Goal: Communication & Community: Answer question/provide support

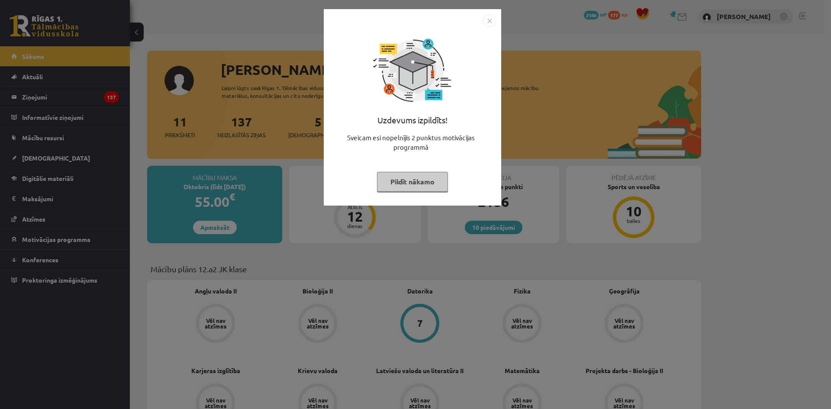
click at [377, 178] on button "Pildīt nākamo" at bounding box center [412, 182] width 71 height 20
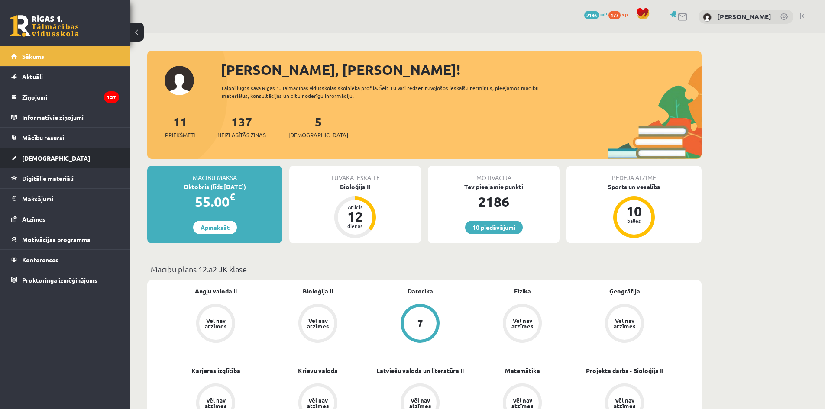
click at [61, 158] on link "[DEMOGRAPHIC_DATA]" at bounding box center [65, 158] width 108 height 20
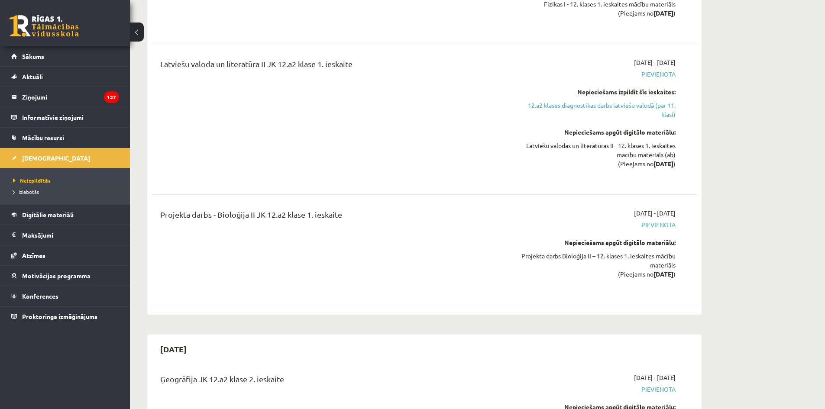
scroll to position [1524, 0]
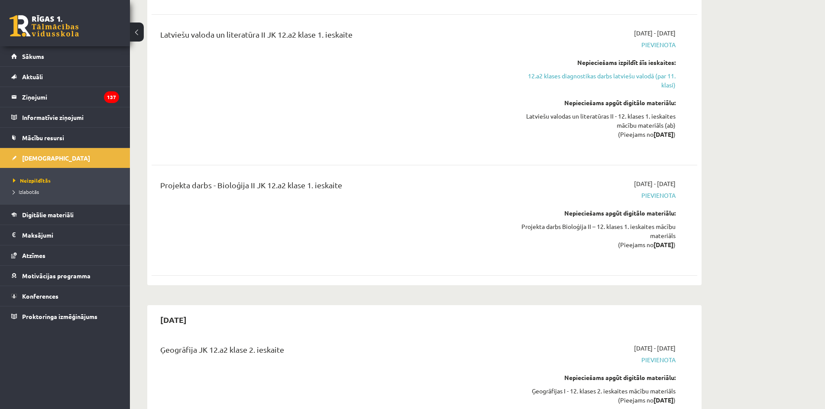
click at [402, 262] on div "2025-10-31 12.a2 klases diagnostikas darbs fizikā (par 11. klasi) 2025-10-16 - …" at bounding box center [424, 8] width 554 height 555
drag, startPoint x: 402, startPoint y: 262, endPoint x: 399, endPoint y: 271, distance: 10.0
click at [401, 264] on div "2025-10-31 12.a2 klases diagnostikas darbs fizikā (par 11. klasi) 2025-10-16 - …" at bounding box center [424, 8] width 554 height 555
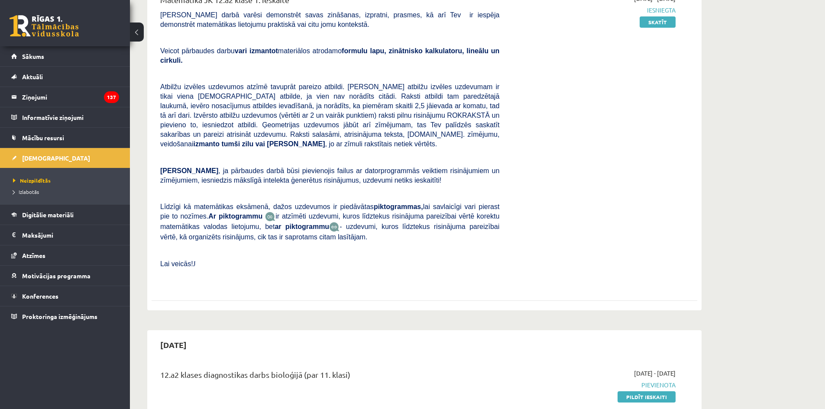
scroll to position [0, 0]
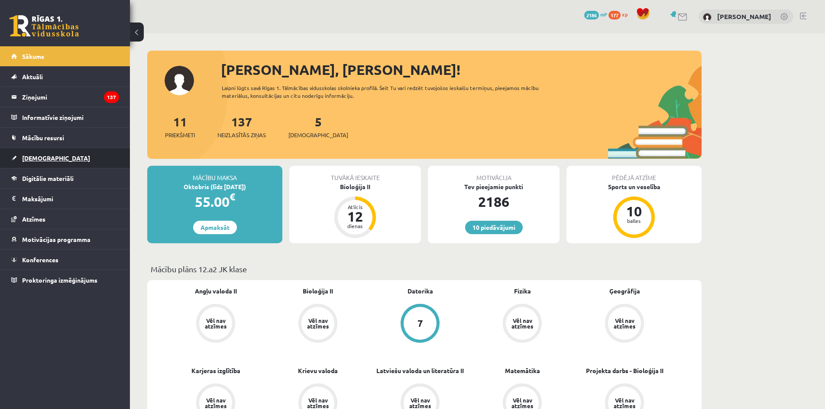
click at [95, 160] on link "[DEMOGRAPHIC_DATA]" at bounding box center [65, 158] width 108 height 20
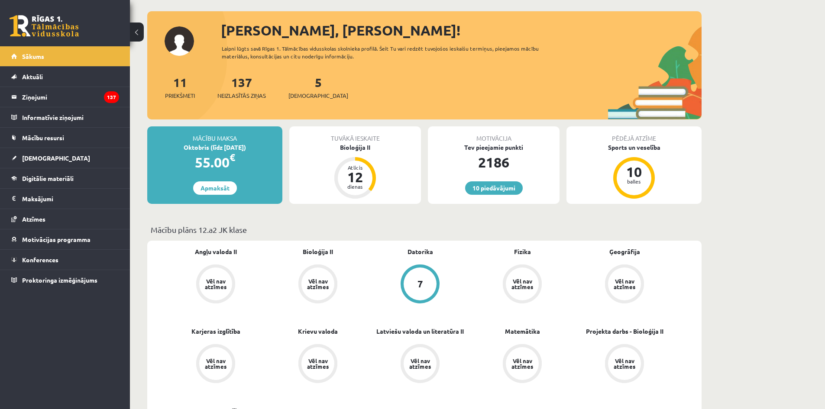
scroll to position [43, 0]
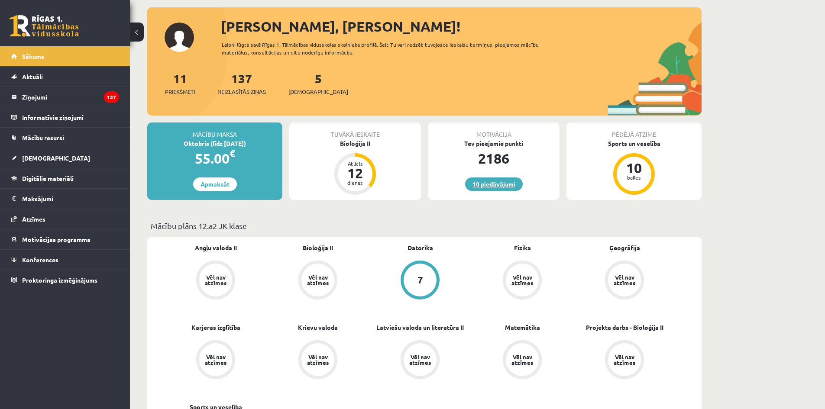
click at [496, 183] on link "10 piedāvājumi" at bounding box center [494, 184] width 58 height 13
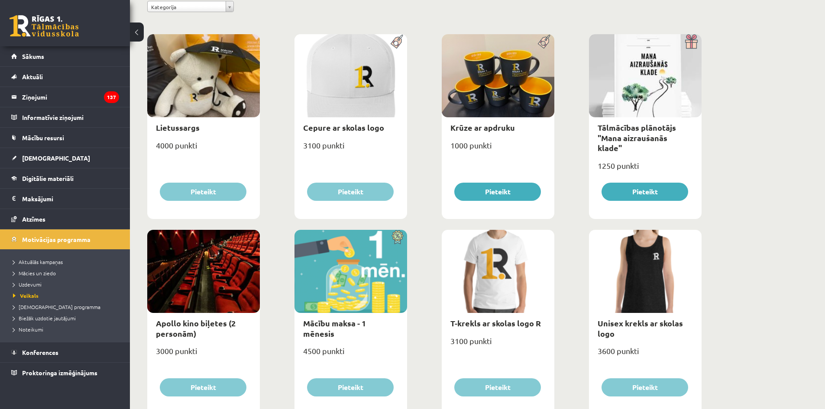
scroll to position [108, 0]
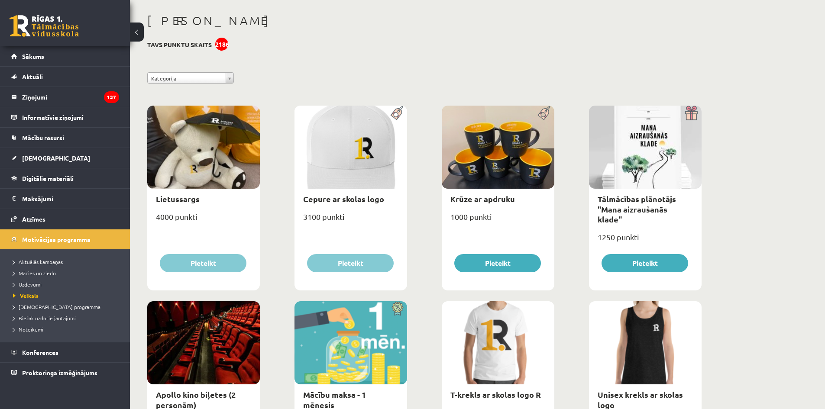
scroll to position [0, 0]
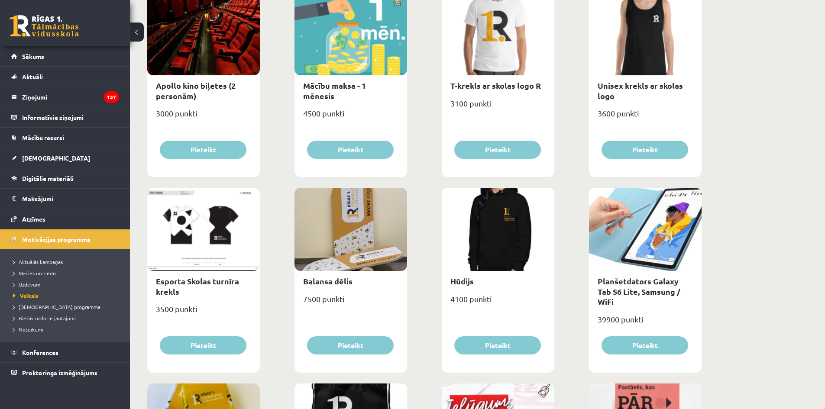
drag, startPoint x: 439, startPoint y: 183, endPoint x: 435, endPoint y: 247, distance: 64.2
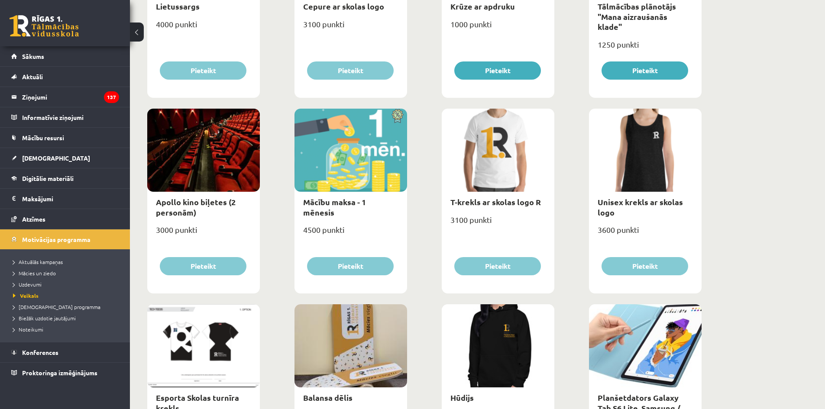
scroll to position [260, 0]
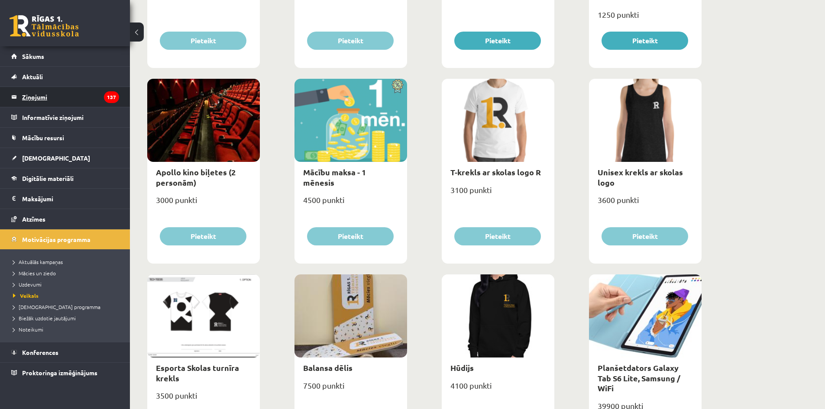
click at [43, 100] on legend "Ziņojumi 137" at bounding box center [70, 97] width 97 height 20
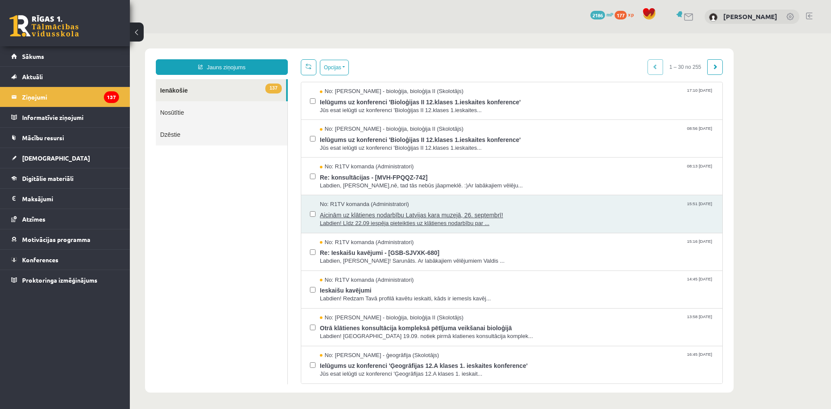
click at [364, 210] on span "Aicinām uz klātienes nodarbību Latvijas kara muzejā, 26. septembrī!" at bounding box center [517, 214] width 394 height 11
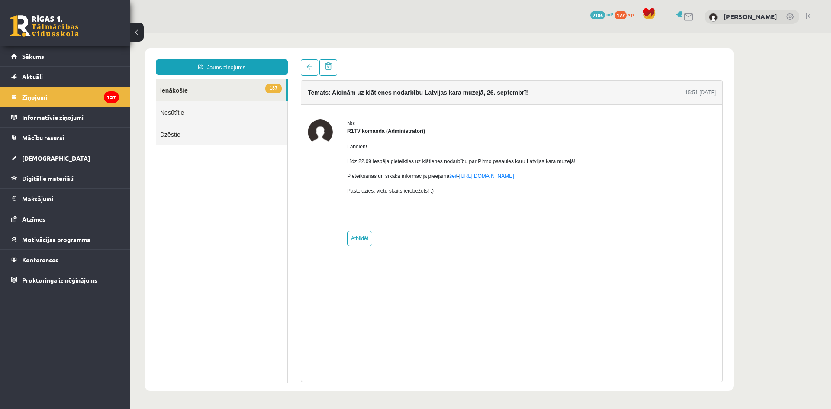
drag, startPoint x: 456, startPoint y: 208, endPoint x: 442, endPoint y: 230, distance: 26.3
click at [442, 230] on div "No: R1TV komanda (Administratori) Labdien! Līdz 22.09 iespēja pieteikties uz kl…" at bounding box center [461, 182] width 229 height 127
click at [526, 147] on p "Labdien!" at bounding box center [461, 147] width 229 height 8
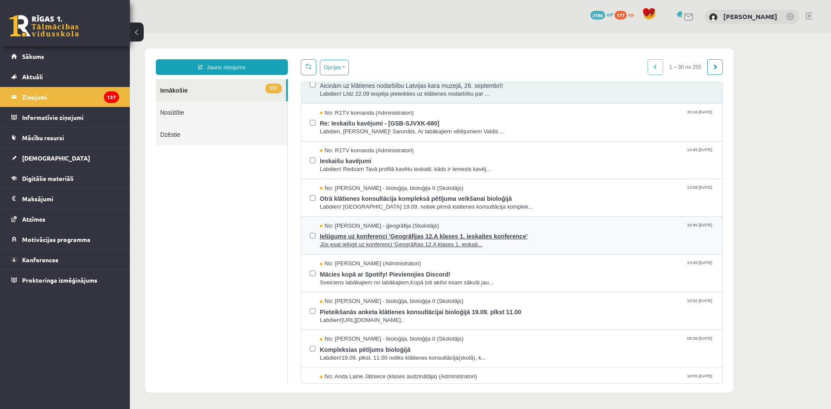
scroll to position [130, 0]
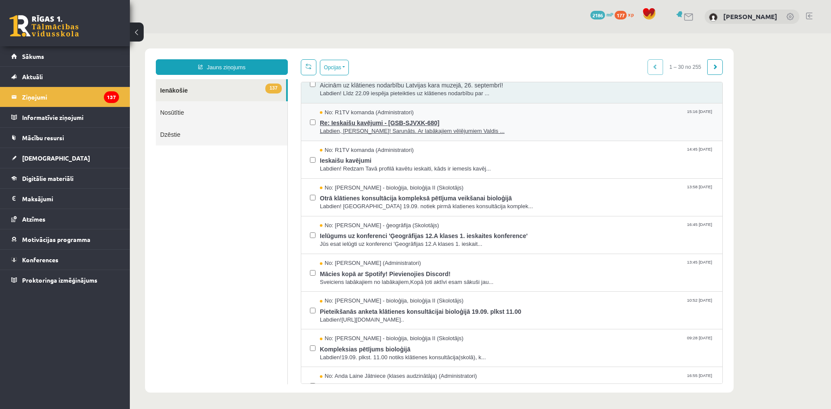
click at [416, 128] on span "Labdien, Mihail! Sarunāts. Ar labākajiem vēlējumiem Valdis ..." at bounding box center [517, 131] width 394 height 8
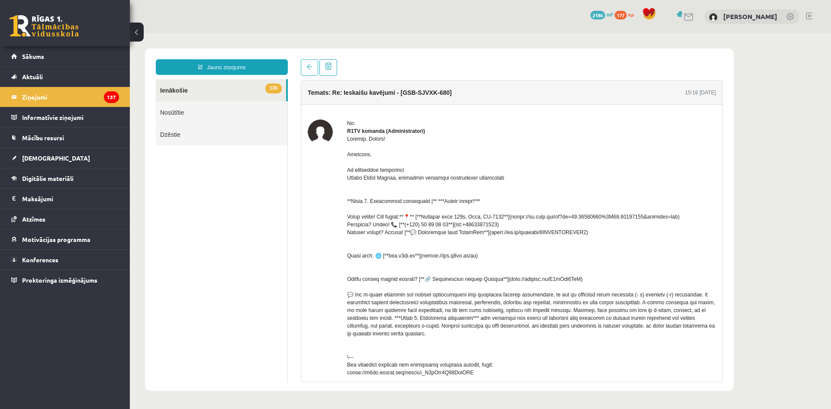
scroll to position [0, 0]
click at [528, 161] on div at bounding box center [531, 256] width 369 height 242
click at [309, 68] on span at bounding box center [310, 67] width 6 height 6
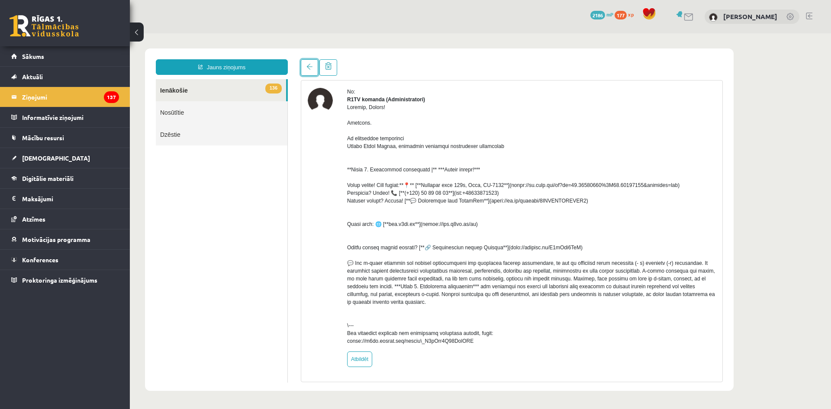
scroll to position [39, 0]
click at [307, 71] on link at bounding box center [309, 67] width 17 height 16
click at [227, 114] on link "Nosūtītie" at bounding box center [222, 112] width 132 height 22
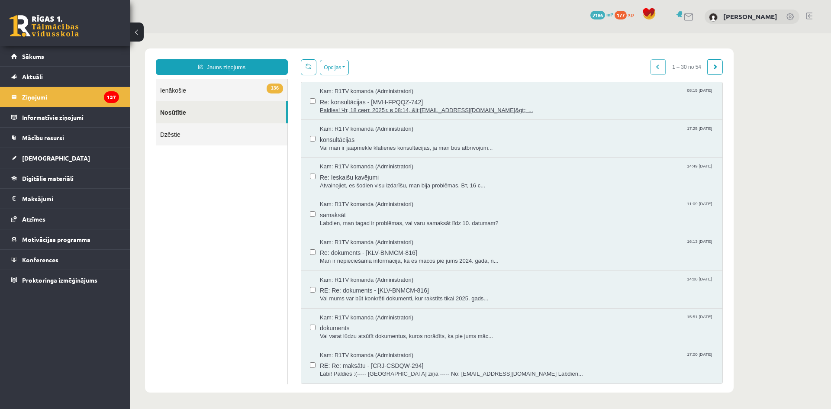
scroll to position [0, 0]
click at [365, 107] on span "Paldies! Чт, 18 сент. 2025 г. в 08:14, &lt;info@r1tv.lv&gt;: ..." at bounding box center [517, 111] width 394 height 8
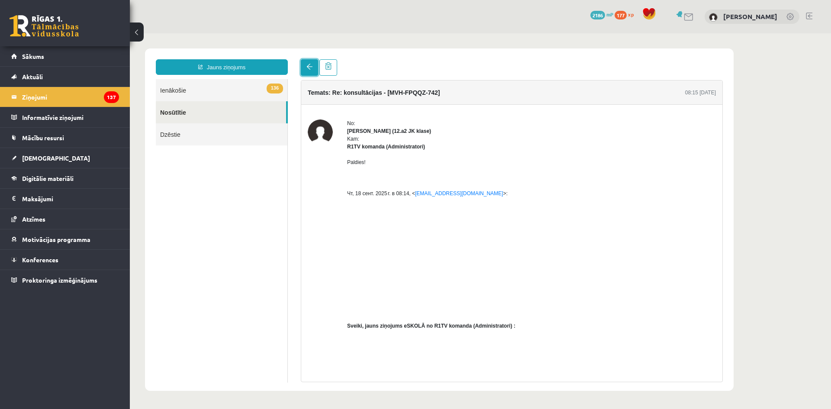
click at [307, 73] on link at bounding box center [309, 67] width 17 height 16
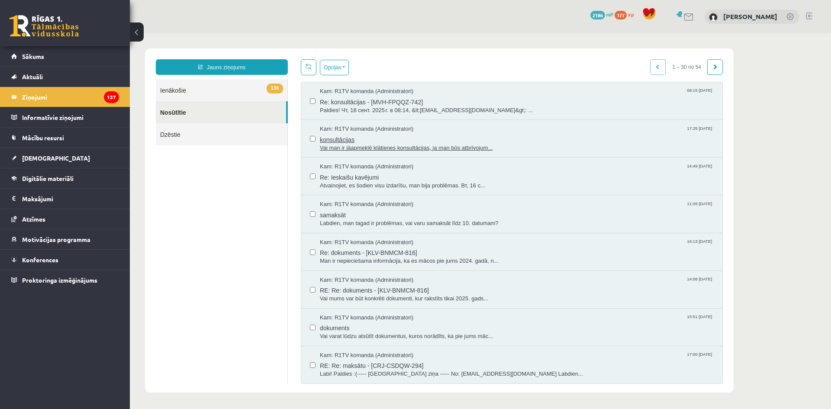
click at [346, 140] on span "konsultācijas" at bounding box center [517, 138] width 394 height 11
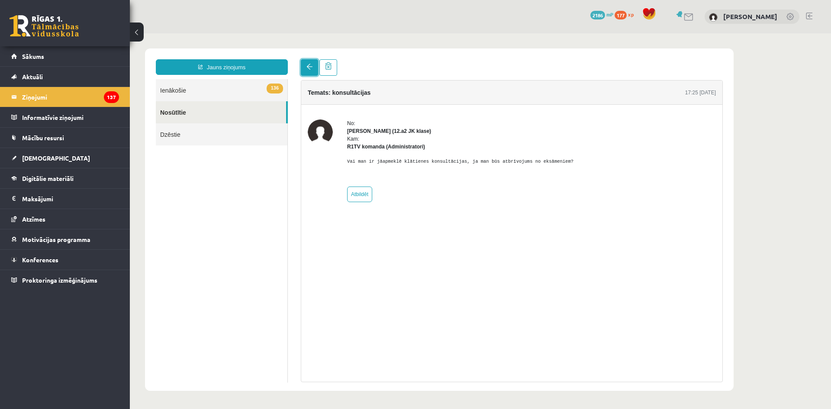
click at [311, 68] on span at bounding box center [310, 67] width 6 height 6
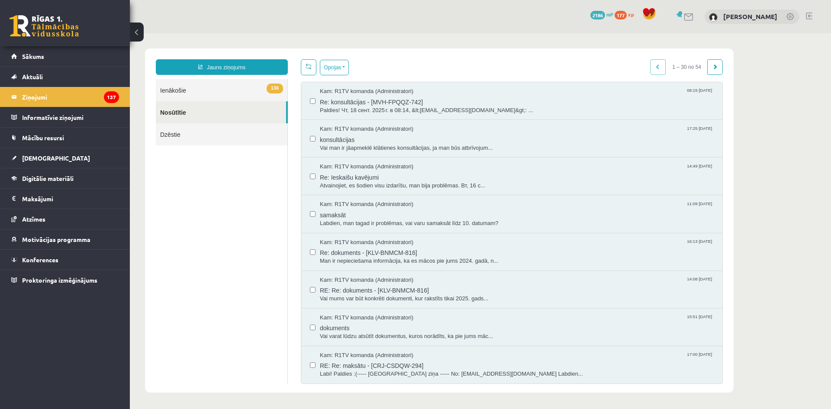
drag, startPoint x: 311, startPoint y: 68, endPoint x: 213, endPoint y: 93, distance: 100.5
click at [213, 93] on link "136 Ienākošie" at bounding box center [222, 90] width 132 height 22
click at [211, 90] on link "136 Ienākošie" at bounding box center [222, 90] width 132 height 22
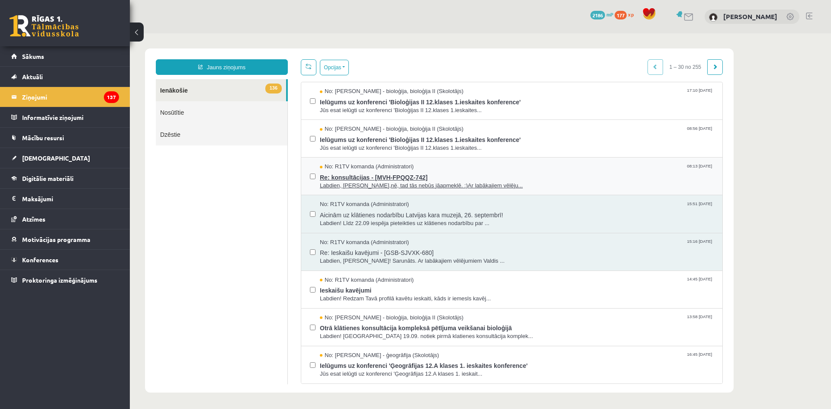
click at [375, 178] on span "Re: konsultācijas - [MVH-FPQQZ-742]" at bounding box center [517, 176] width 394 height 11
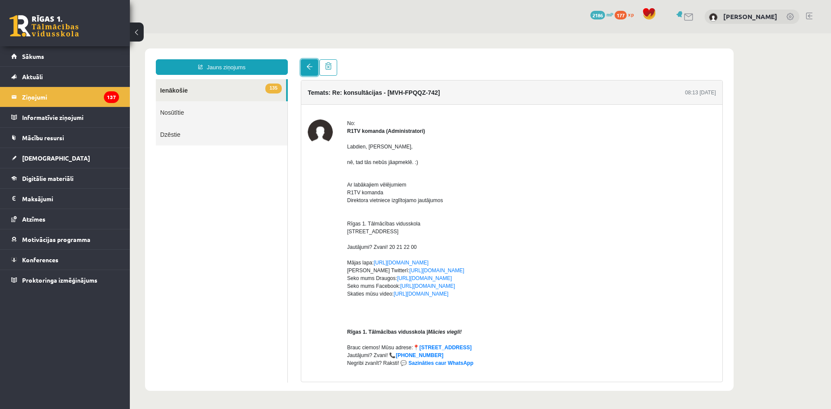
click at [305, 65] on link at bounding box center [309, 67] width 17 height 16
click at [306, 59] on link at bounding box center [309, 67] width 17 height 16
click at [313, 73] on link at bounding box center [309, 67] width 17 height 16
click at [314, 68] on link at bounding box center [309, 67] width 17 height 16
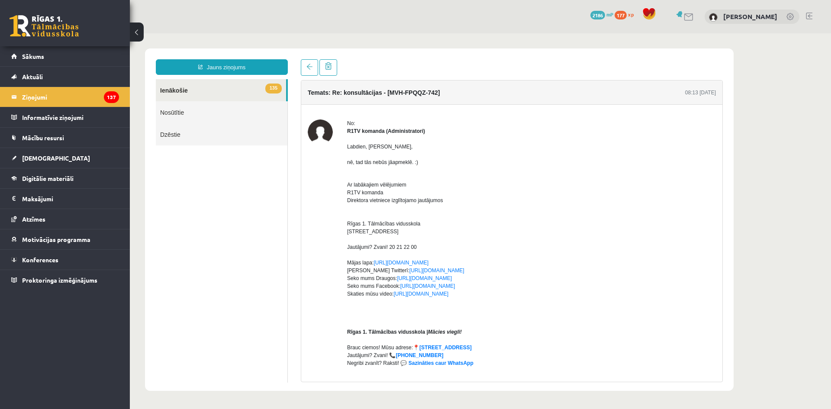
click at [328, 37] on body "Jauns ziņojums 135 Ienākošie Nosūtītie Dzēstie *** ********* ********* ******* …" at bounding box center [480, 219] width 701 height 373
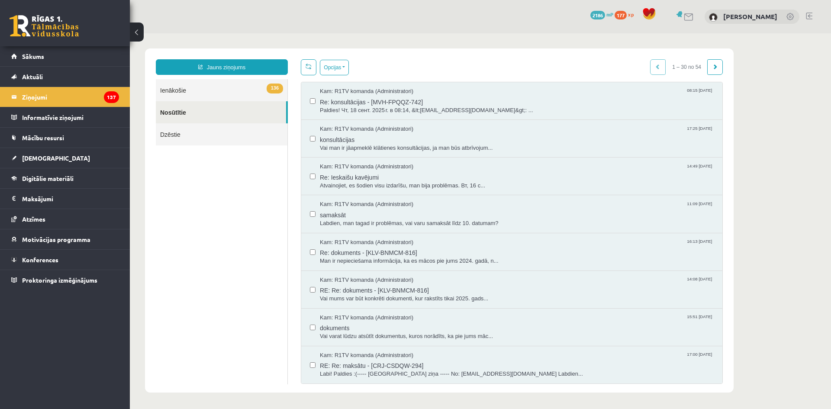
click at [233, 89] on link "136 Ienākošie" at bounding box center [222, 90] width 132 height 22
click at [194, 87] on link "136 Ienākošie" at bounding box center [222, 90] width 132 height 22
click at [197, 93] on link "136 Ienākošie" at bounding box center [222, 90] width 132 height 22
click at [167, 84] on link "136 Ienākošie" at bounding box center [222, 90] width 132 height 22
click at [253, 83] on link "136 Ienākošie" at bounding box center [222, 90] width 132 height 22
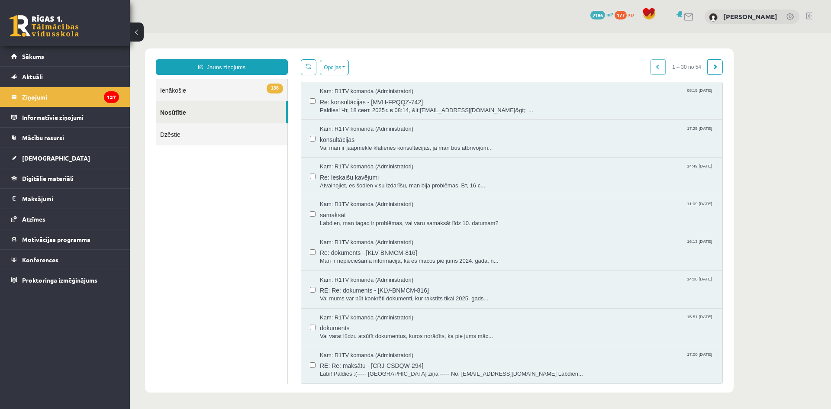
click at [270, 5] on div "0 Dāvanas 2186 mP 177 xp Mihails Vinogradovs" at bounding box center [480, 16] width 701 height 33
